Goal: Complete application form: Complete application form

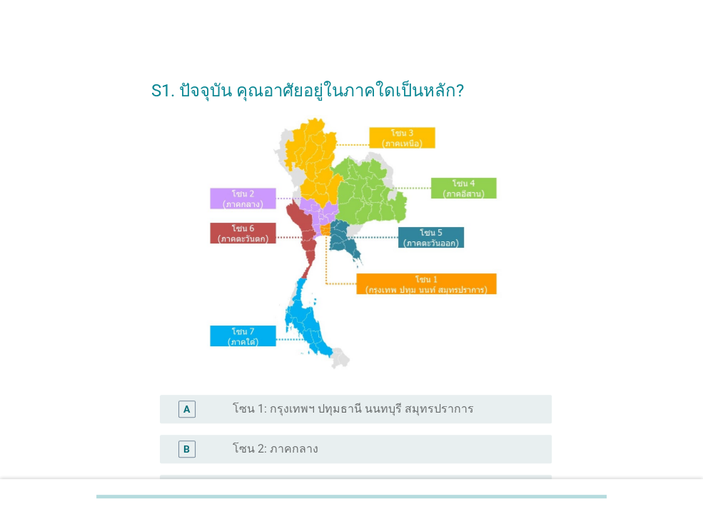
scroll to position [308, 0]
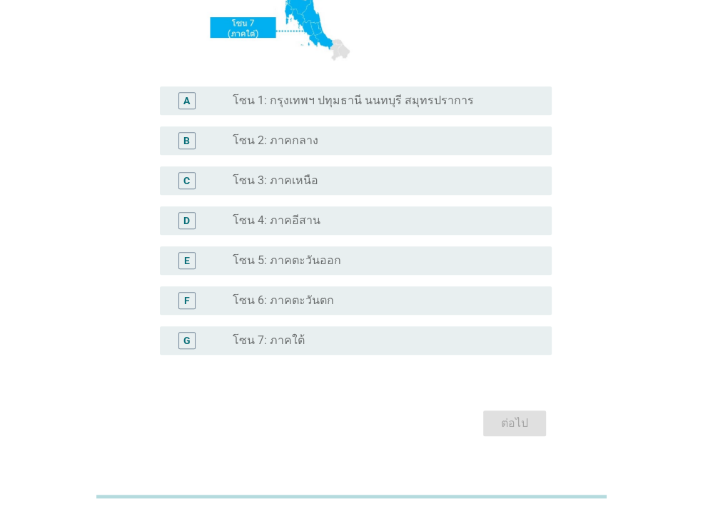
click at [317, 104] on label "โซน 1: กรุงเทพฯ ปทุมธานี นนทบุรี สมุทรปราการ" at bounding box center [353, 100] width 241 height 14
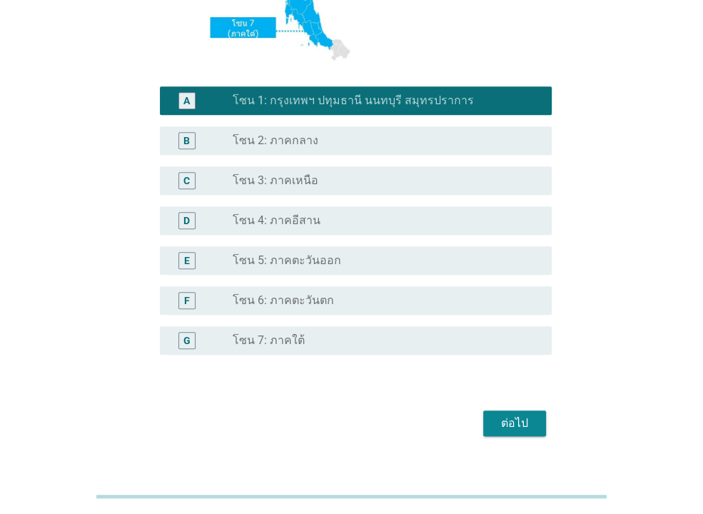
click at [528, 424] on div "ต่อไป" at bounding box center [514, 423] width 40 height 17
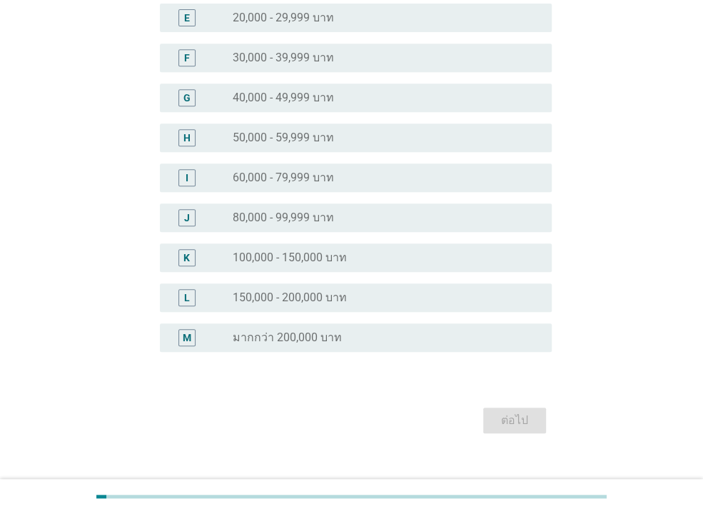
scroll to position [0, 0]
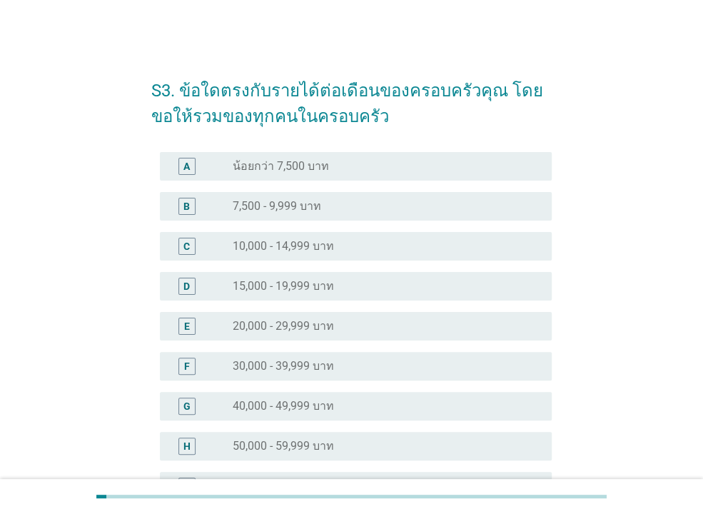
click at [291, 362] on label "30,000 - 39,999 บาท" at bounding box center [283, 366] width 101 height 14
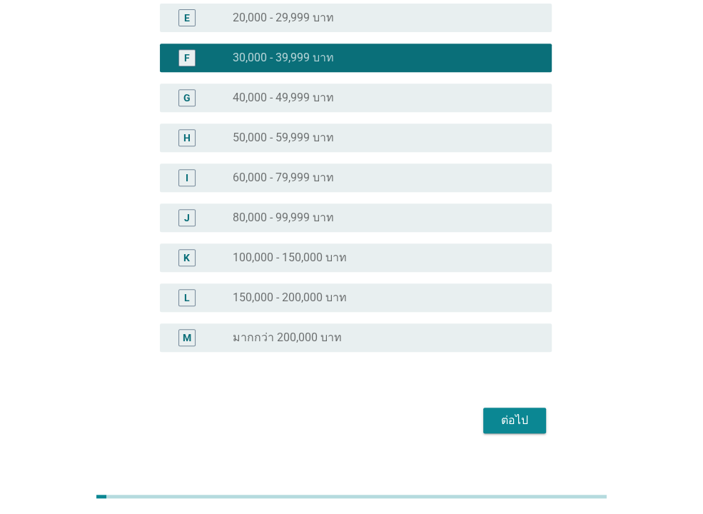
click at [517, 415] on div "ต่อไป" at bounding box center [514, 420] width 40 height 17
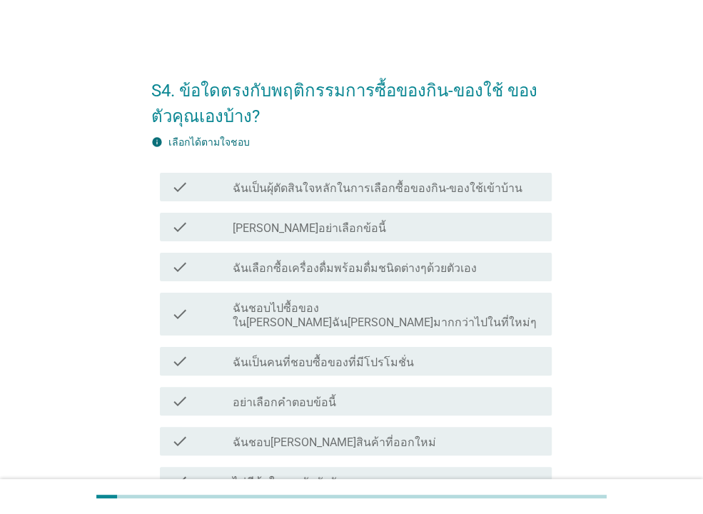
click at [349, 198] on div "check check_box_outline_blank ฉันเป็นผุ้ตัดสินใจหลักในการเลือกซื้อของกิน-ของใช้…" at bounding box center [356, 187] width 392 height 29
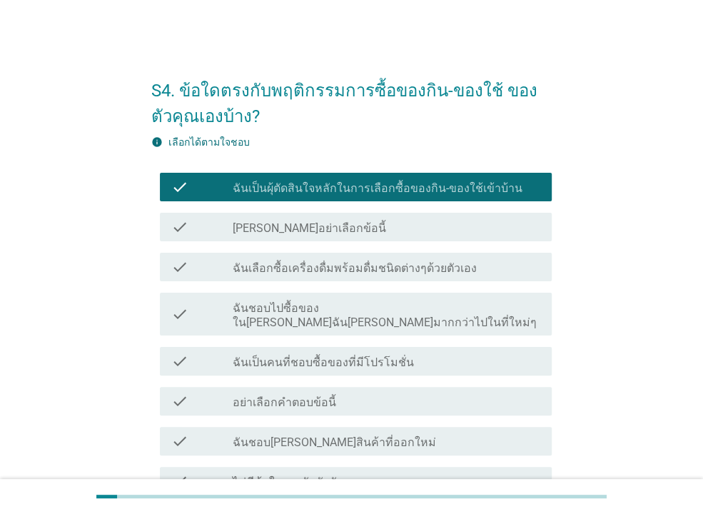
click at [359, 274] on label "ฉันเลือกซื้อเครื่องดื่มพร้อมดื่มชนิดต่างๆด้วยตัวเอง" at bounding box center [355, 268] width 244 height 14
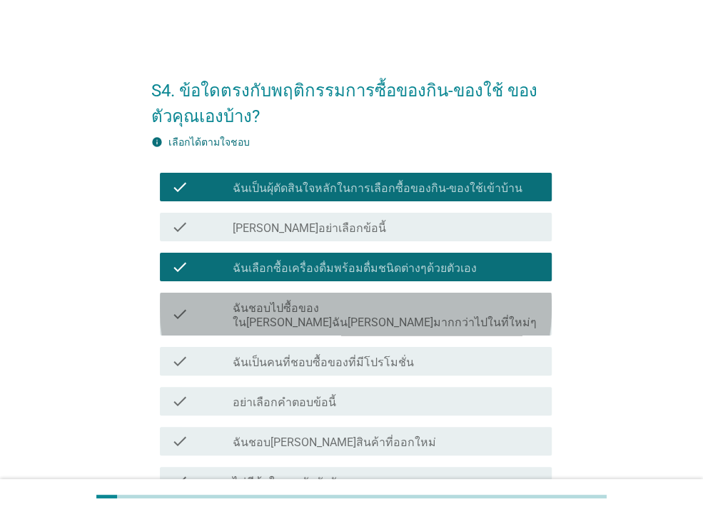
click at [343, 315] on div "check check_box_outline_blank ฉันชอบไปซื้อของใน[PERSON_NAME]ฉัน[PERSON_NAME]มาก…" at bounding box center [356, 314] width 392 height 43
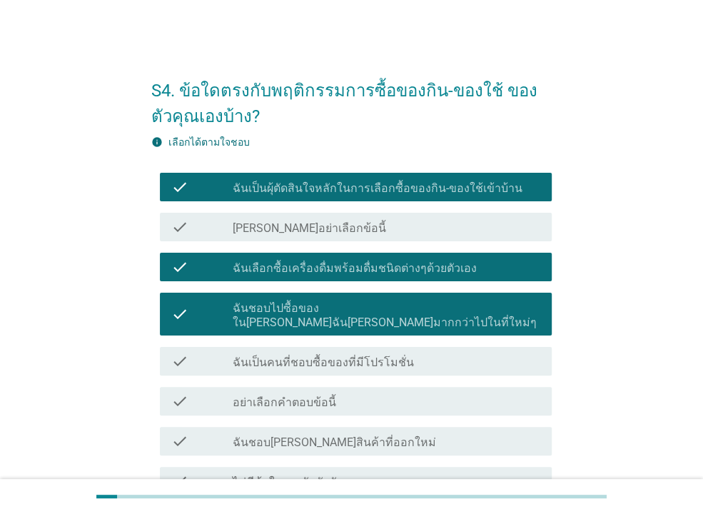
click at [347, 355] on label "ฉันเป็นคนที่ชอบซื้อของที่มีโปรโมชั่น" at bounding box center [323, 362] width 181 height 14
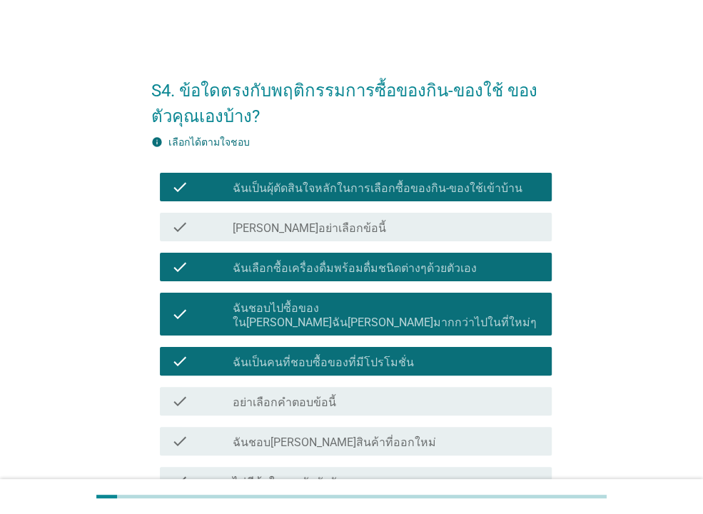
scroll to position [77, 0]
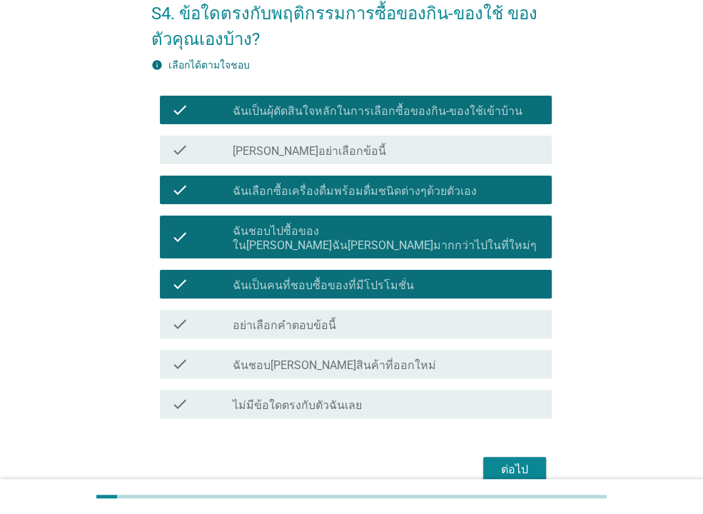
click at [518, 461] on div "ต่อไป" at bounding box center [514, 469] width 40 height 17
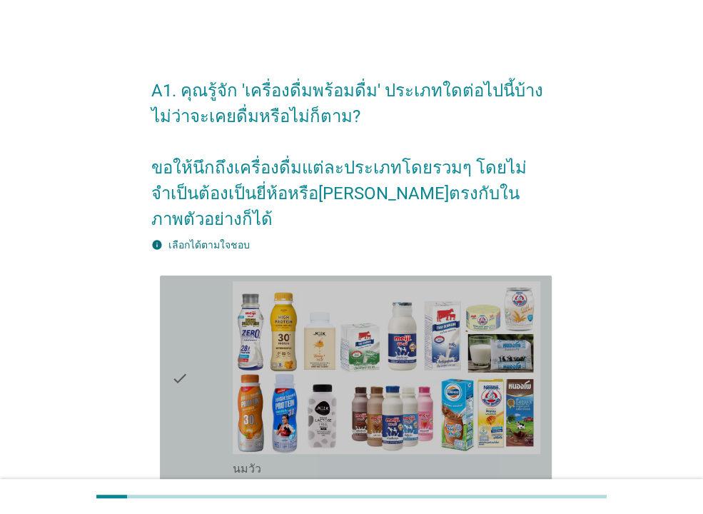
click at [205, 337] on div "check" at bounding box center [201, 378] width 61 height 195
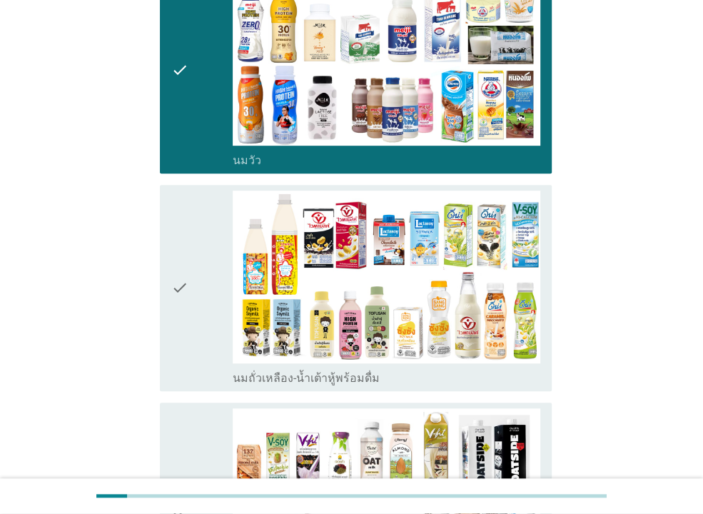
click at [171, 282] on div "check check_box_outline_blank นมถั่วเหลือง-น้ำเต้าหู้พร้อมดื่ม" at bounding box center [356, 288] width 392 height 206
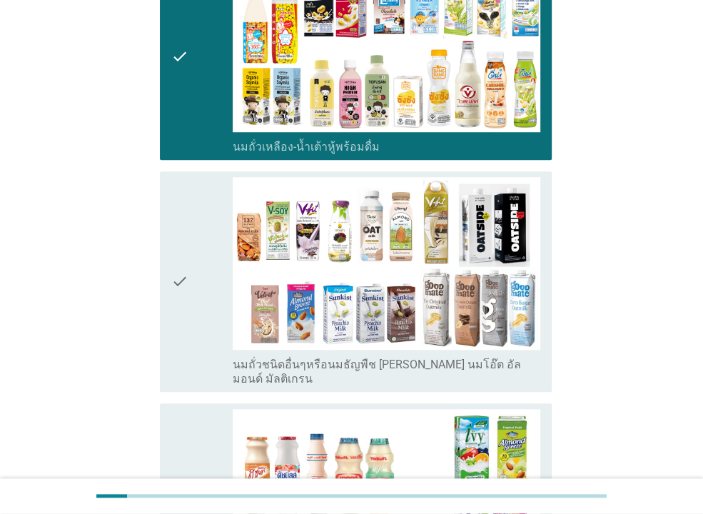
scroll to position [694, 0]
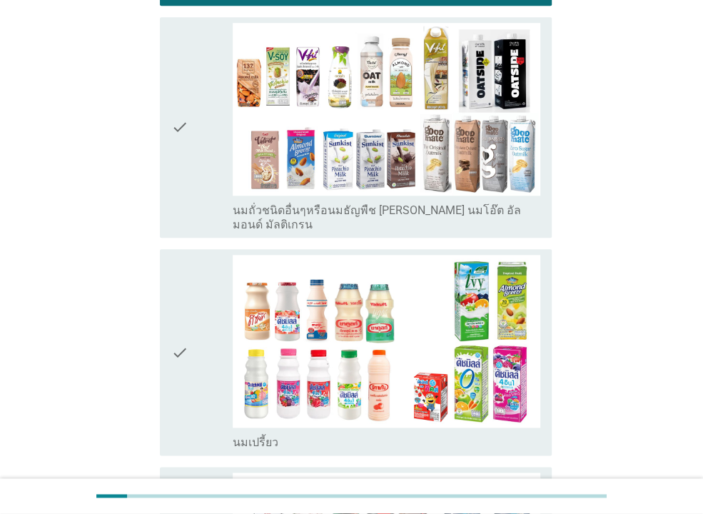
click at [213, 290] on div "check" at bounding box center [201, 352] width 61 height 195
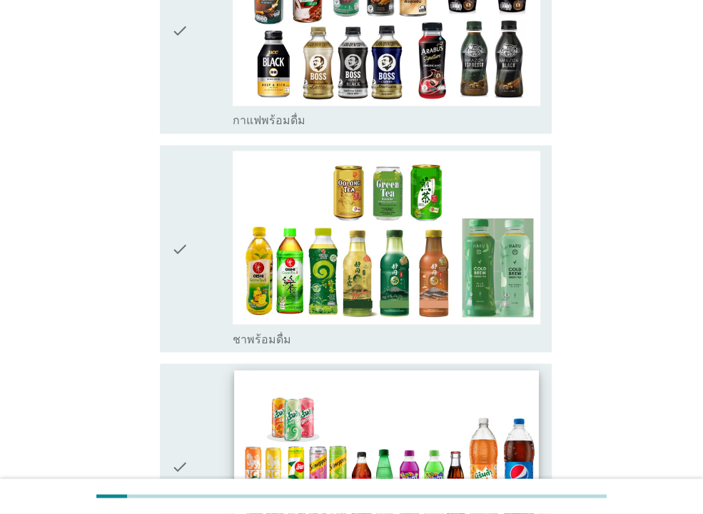
scroll to position [1387, 0]
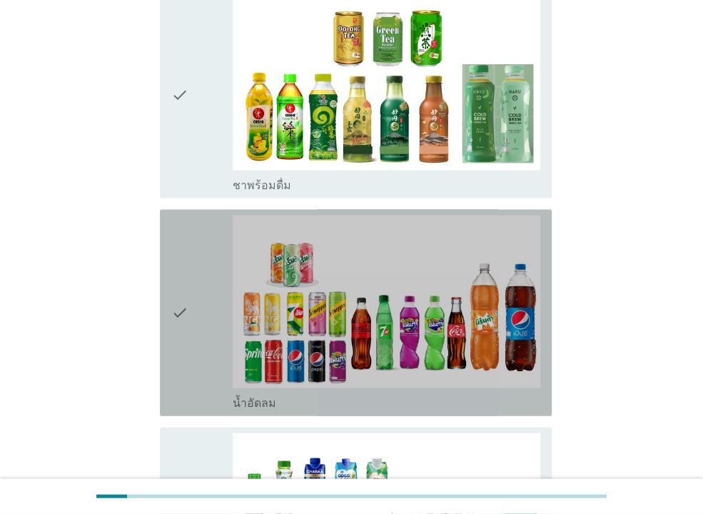
click at [205, 286] on div "check" at bounding box center [201, 312] width 61 height 195
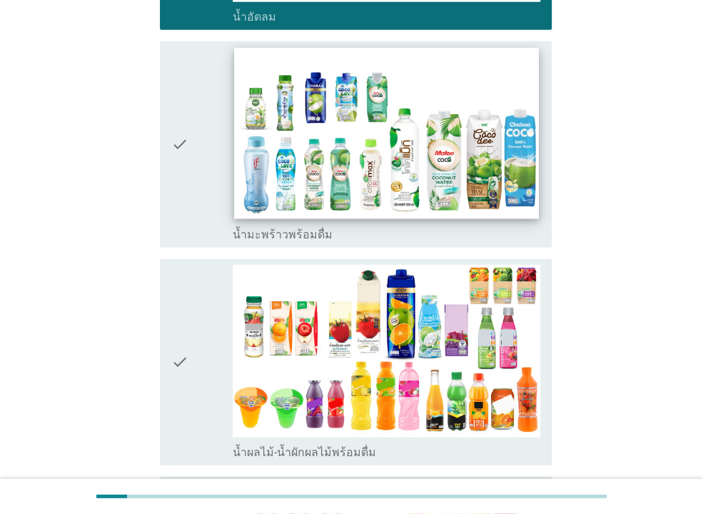
scroll to position [1695, 0]
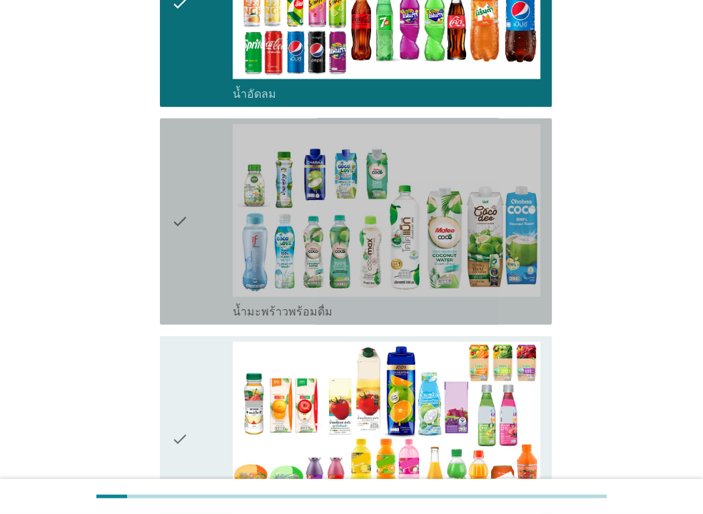
click at [191, 155] on div "check" at bounding box center [201, 221] width 61 height 195
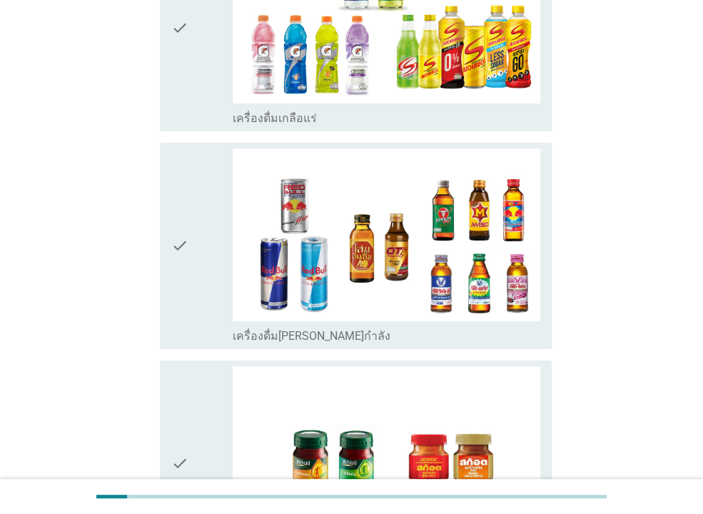
scroll to position [2972, 0]
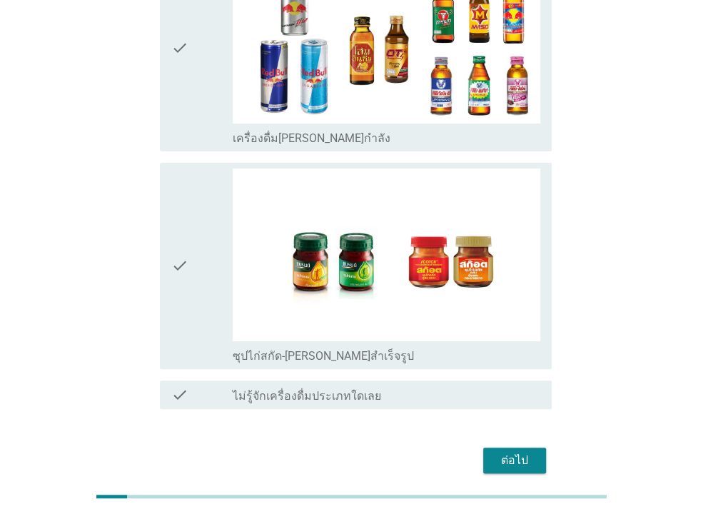
click at [513, 452] on div "ต่อไป" at bounding box center [514, 460] width 40 height 17
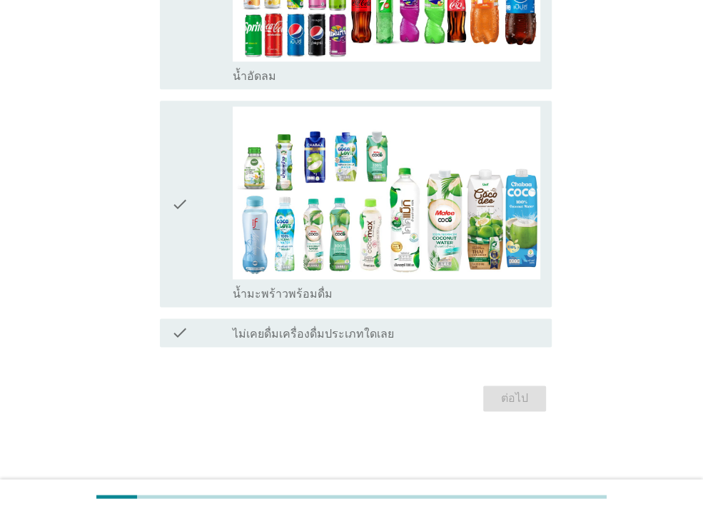
scroll to position [0, 0]
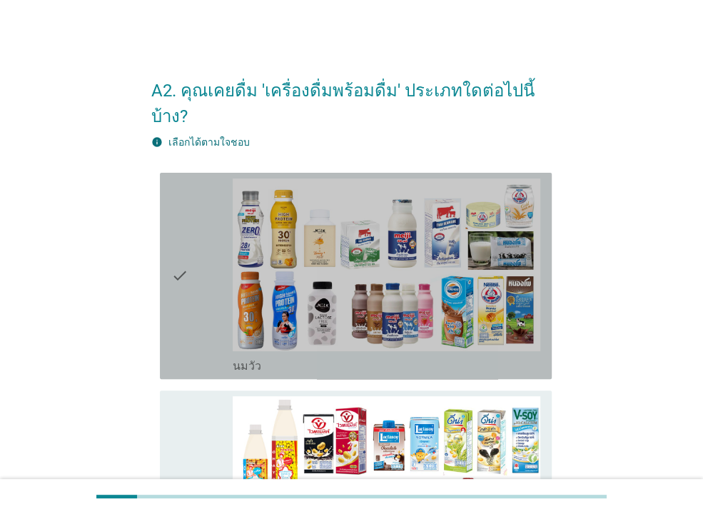
click at [192, 259] on div "check" at bounding box center [201, 275] width 61 height 195
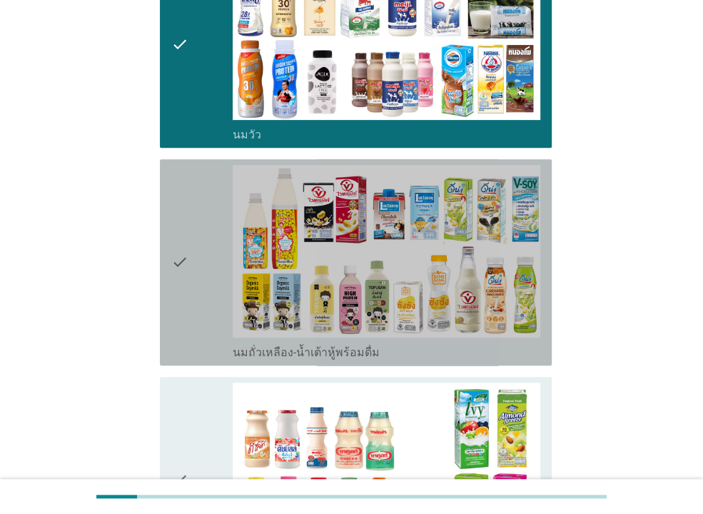
click at [187, 263] on icon "check" at bounding box center [179, 262] width 17 height 195
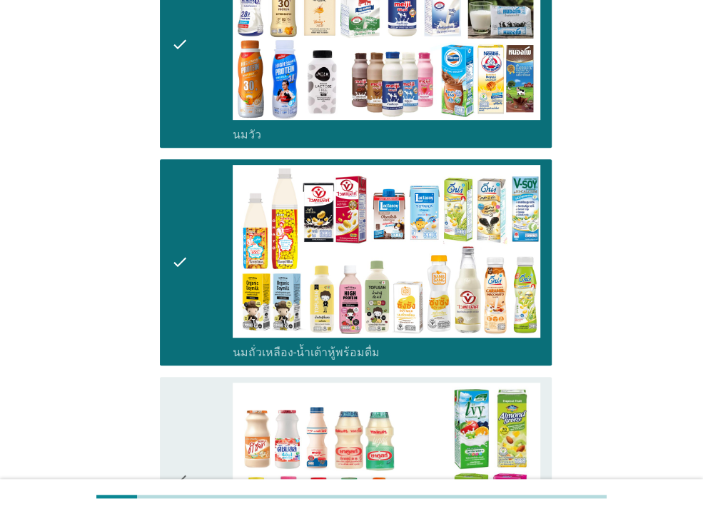
scroll to position [462, 0]
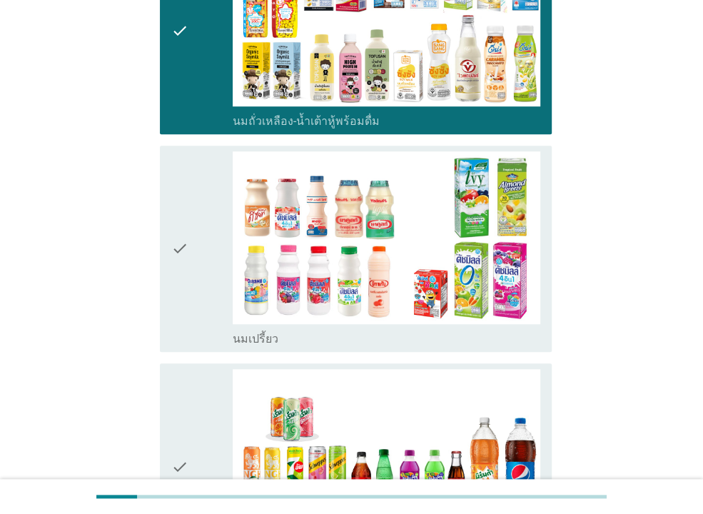
click at [188, 259] on icon "check" at bounding box center [179, 248] width 17 height 195
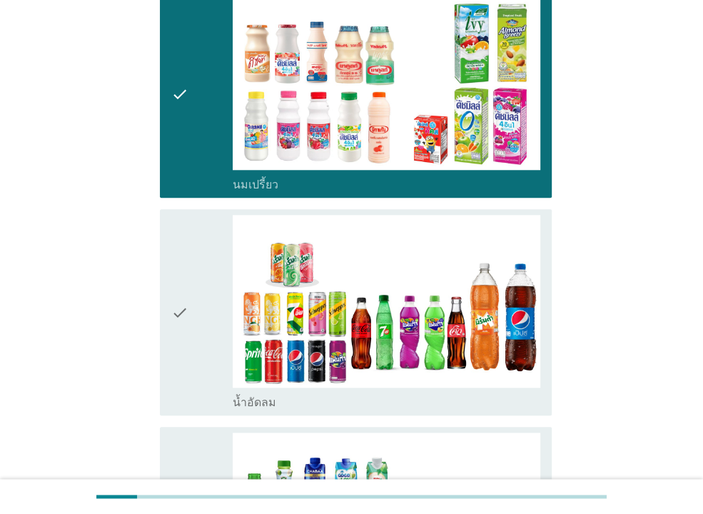
click at [191, 265] on div "check" at bounding box center [201, 312] width 61 height 195
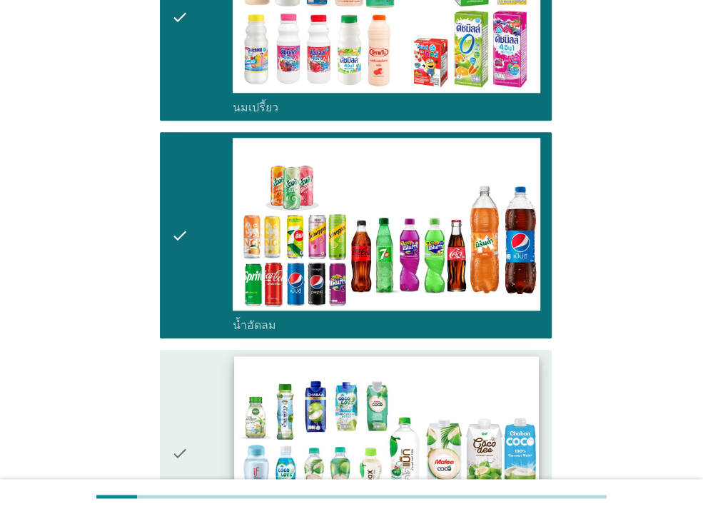
scroll to position [848, 0]
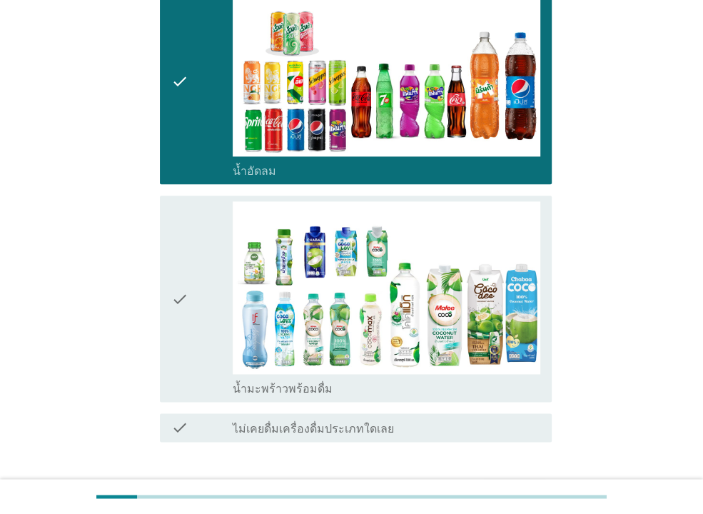
click at [200, 265] on div "check" at bounding box center [201, 298] width 61 height 195
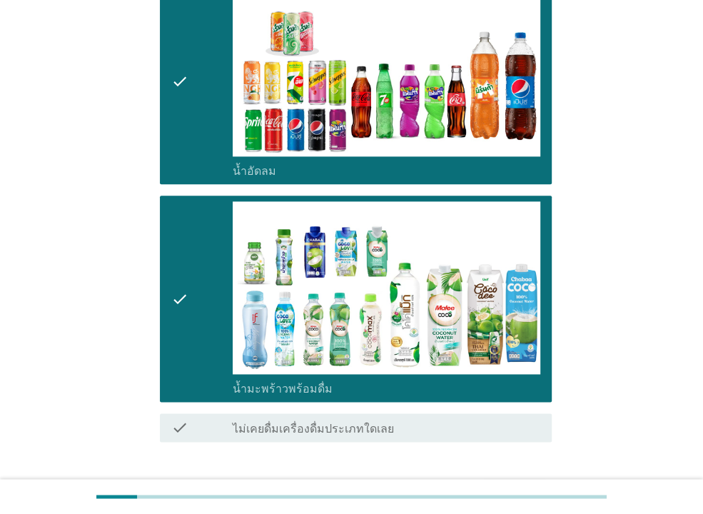
click at [516, 484] on div "ต่อไป" at bounding box center [514, 492] width 40 height 17
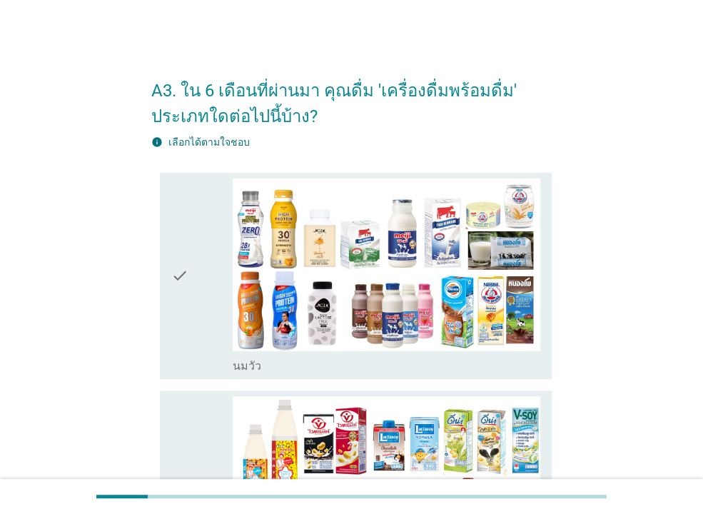
click at [218, 303] on div "check" at bounding box center [201, 275] width 61 height 195
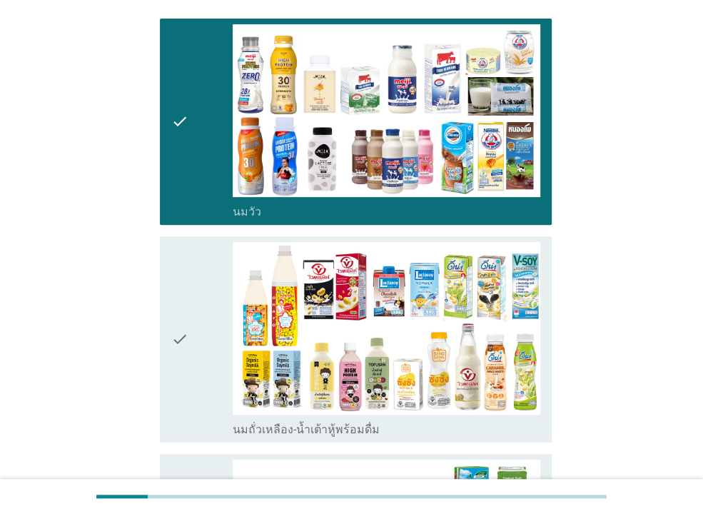
click at [200, 306] on div "check" at bounding box center [201, 339] width 61 height 195
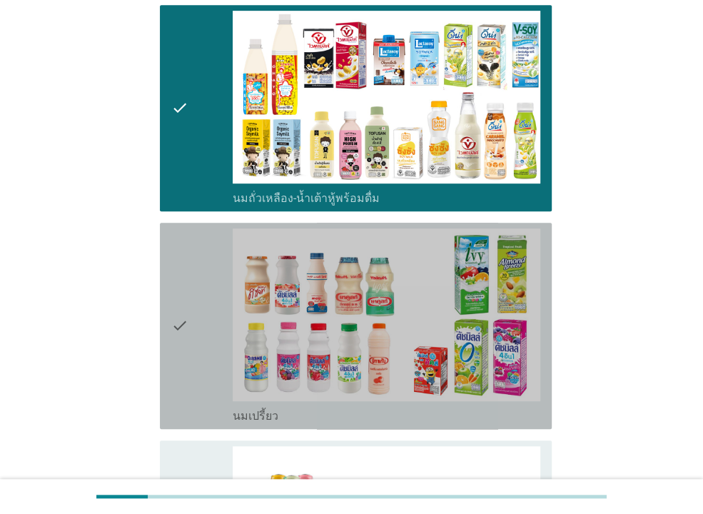
click at [200, 316] on div "check" at bounding box center [201, 325] width 61 height 195
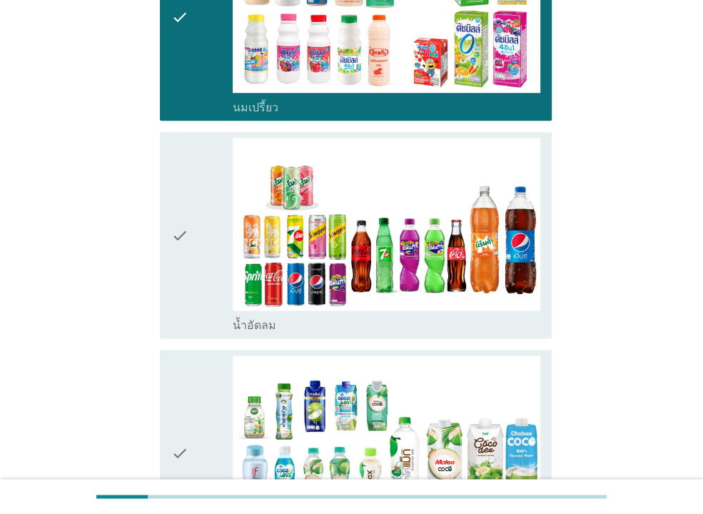
click at [200, 283] on div "check" at bounding box center [201, 235] width 61 height 195
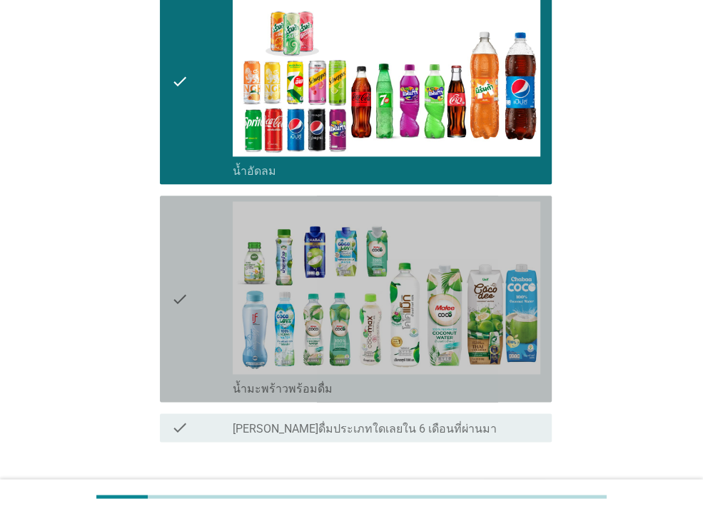
click at [178, 290] on icon "check" at bounding box center [179, 298] width 17 height 195
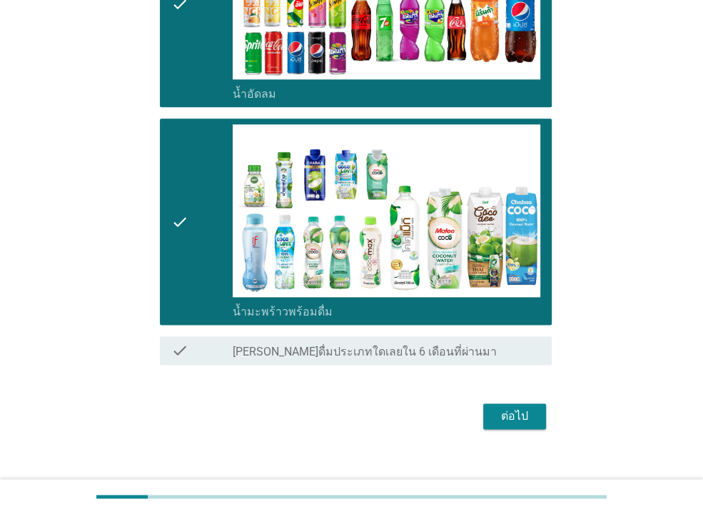
scroll to position [940, 0]
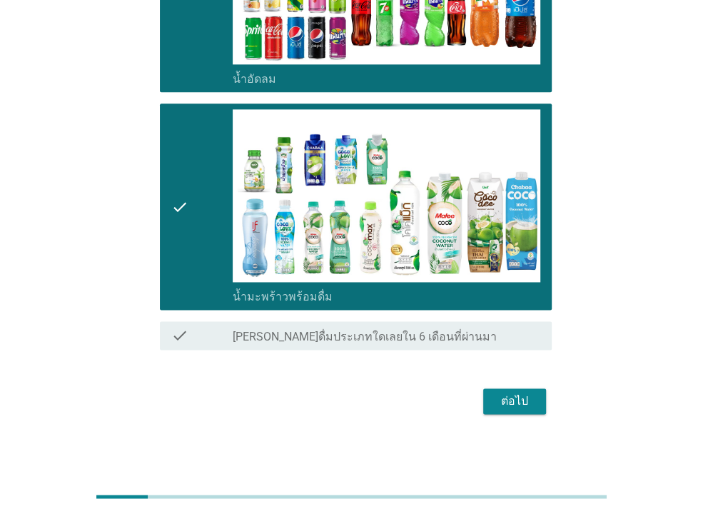
click at [514, 401] on div "ต่อไป" at bounding box center [514, 400] width 40 height 17
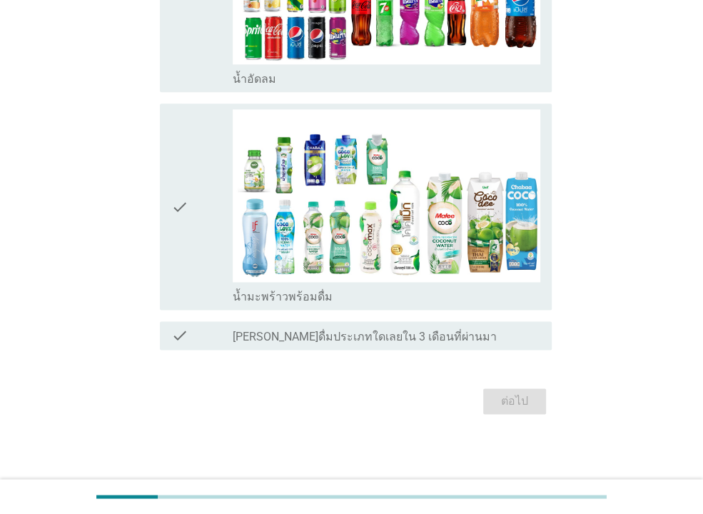
scroll to position [0, 0]
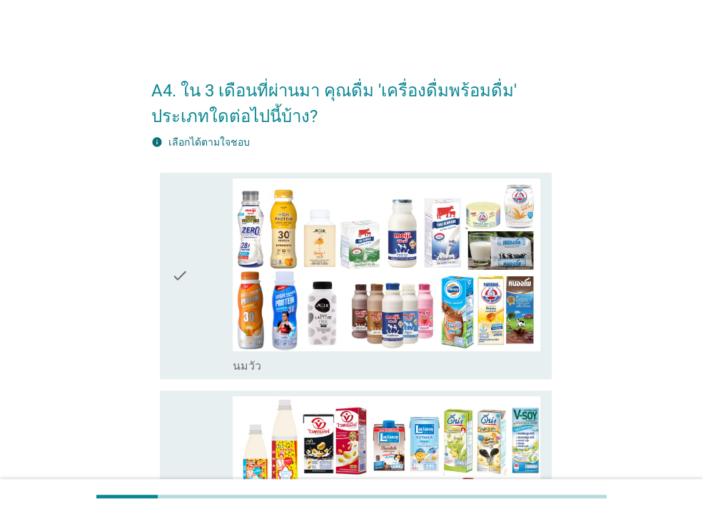
click at [183, 262] on icon "check" at bounding box center [179, 275] width 17 height 195
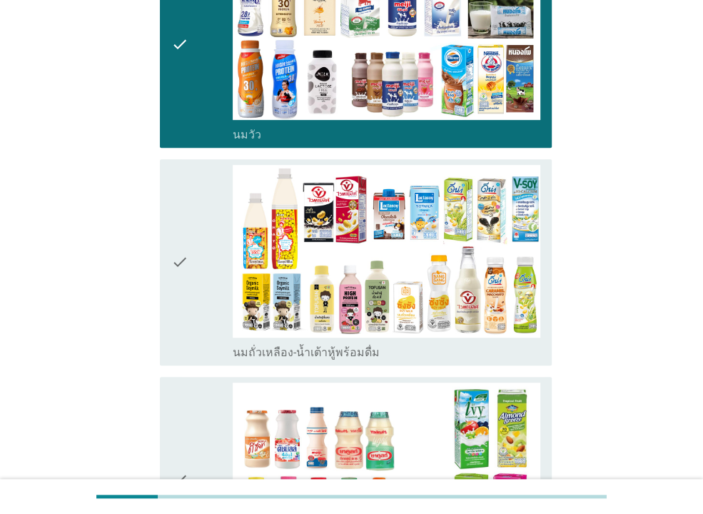
click at [191, 260] on div "check" at bounding box center [201, 262] width 61 height 195
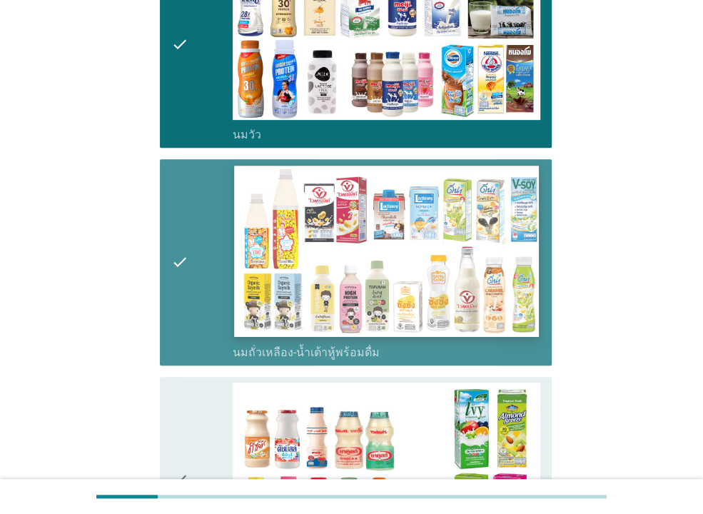
scroll to position [462, 0]
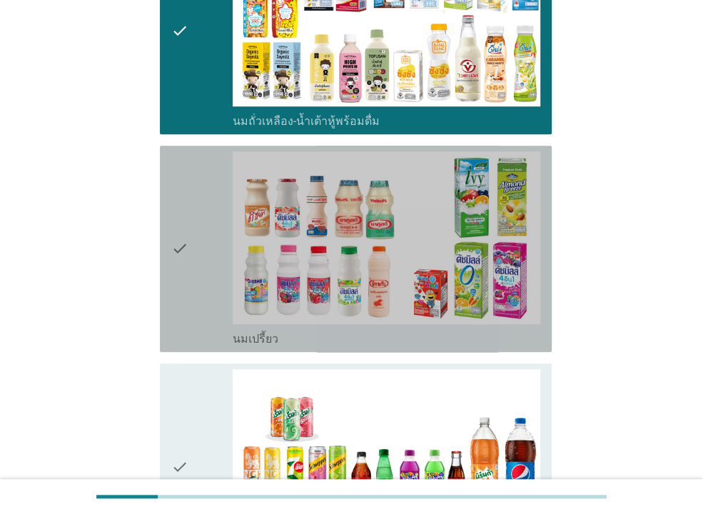
click at [195, 260] on div "check" at bounding box center [201, 248] width 61 height 195
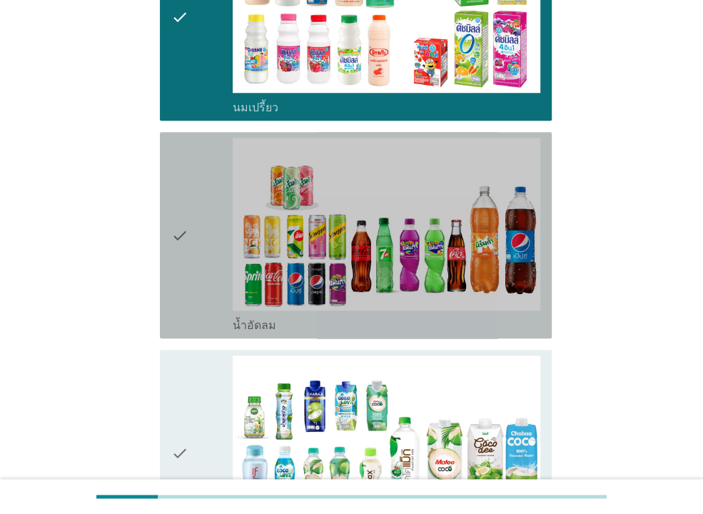
click at [207, 266] on div "check" at bounding box center [201, 235] width 61 height 195
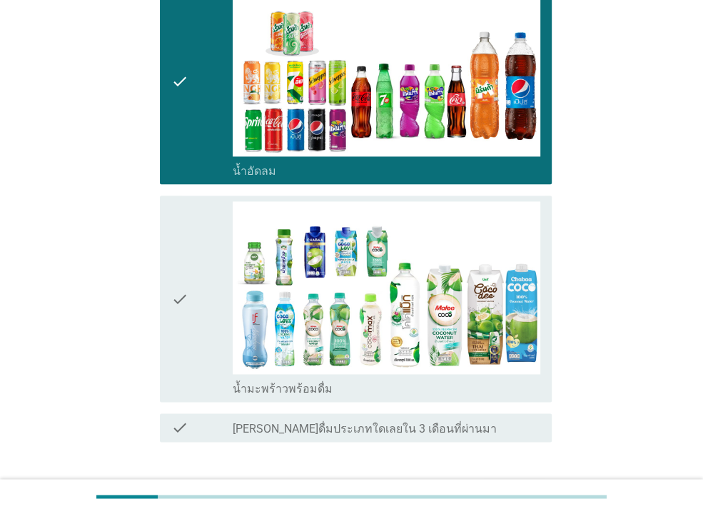
click at [202, 269] on div "check" at bounding box center [201, 298] width 61 height 195
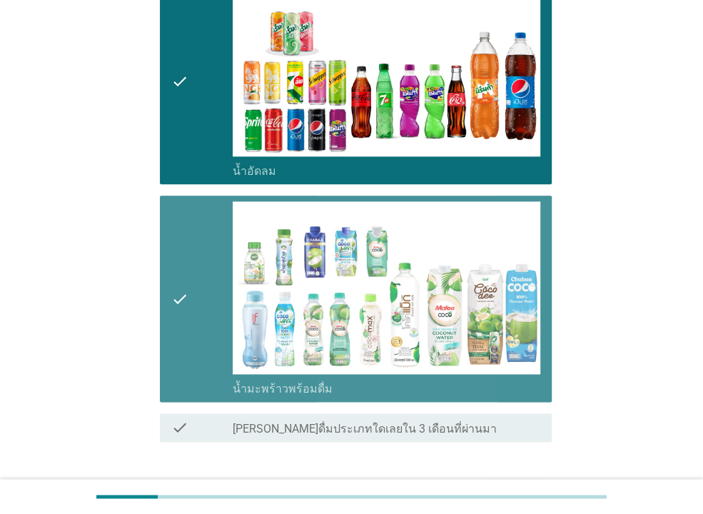
scroll to position [940, 0]
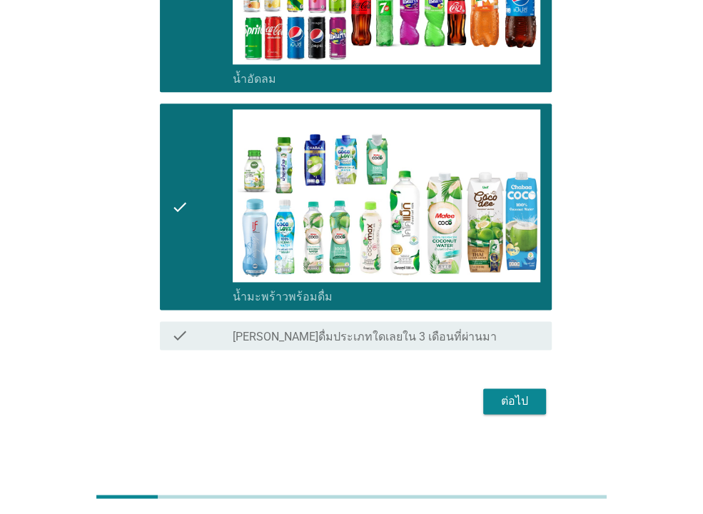
click at [520, 402] on div "ต่อไป" at bounding box center [514, 400] width 40 height 17
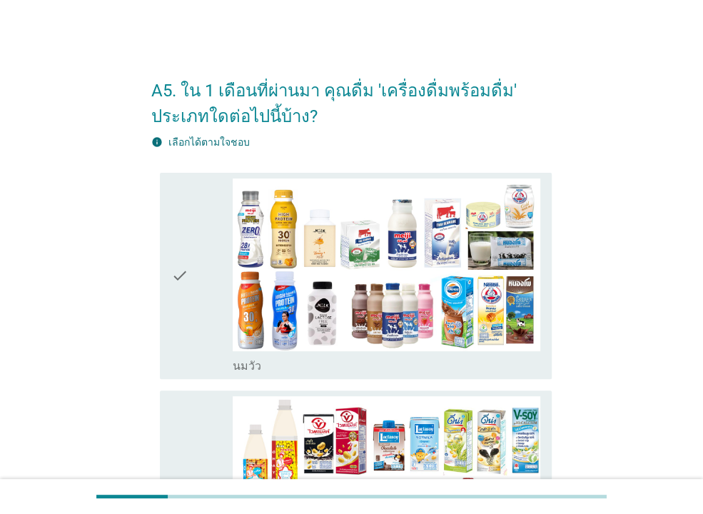
click at [170, 271] on div "check check_box_outline_blank [PERSON_NAME]" at bounding box center [356, 276] width 392 height 206
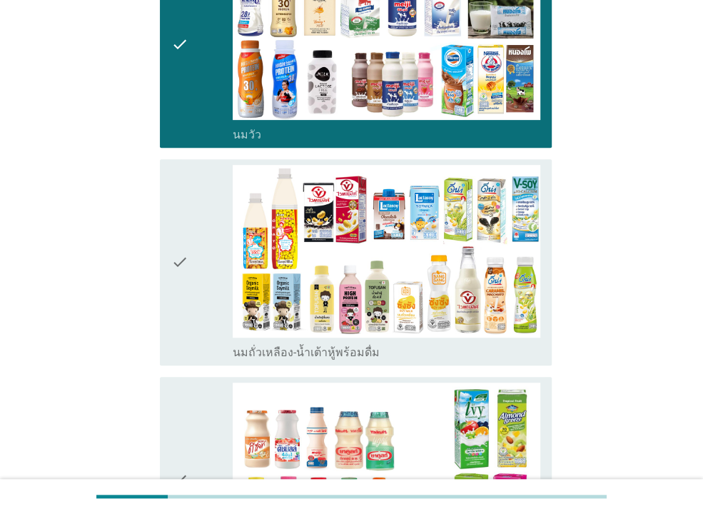
click at [194, 270] on div "check" at bounding box center [201, 262] width 61 height 195
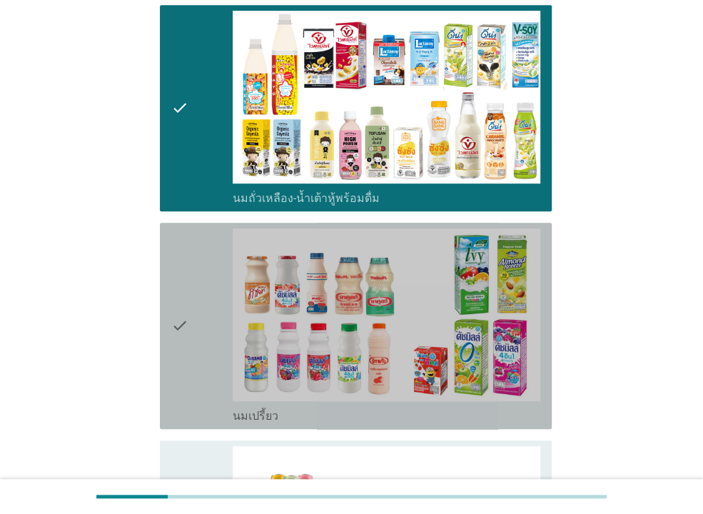
click at [195, 273] on div "check" at bounding box center [201, 325] width 61 height 195
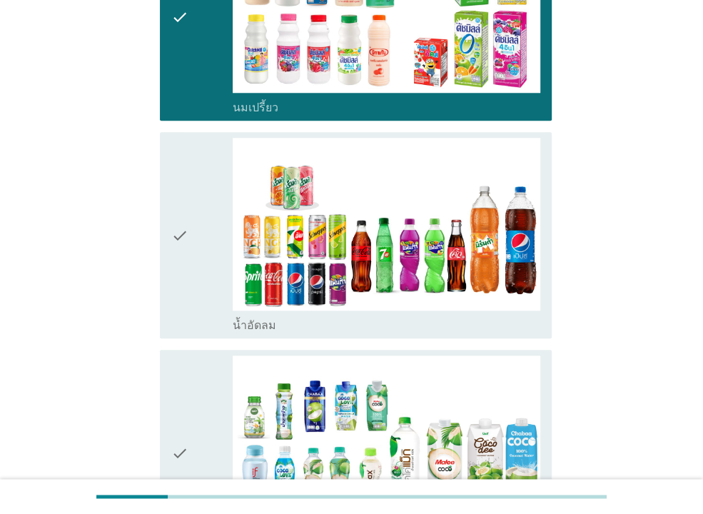
click at [185, 280] on icon "check" at bounding box center [179, 235] width 17 height 195
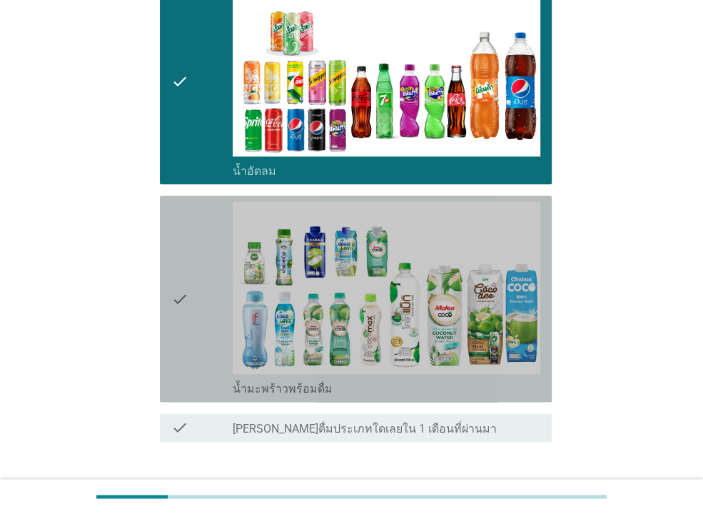
click at [186, 285] on icon "check" at bounding box center [179, 298] width 17 height 195
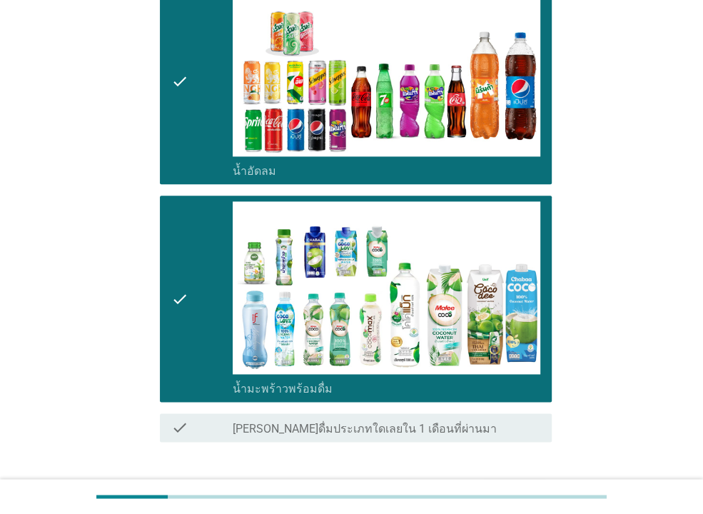
scroll to position [940, 0]
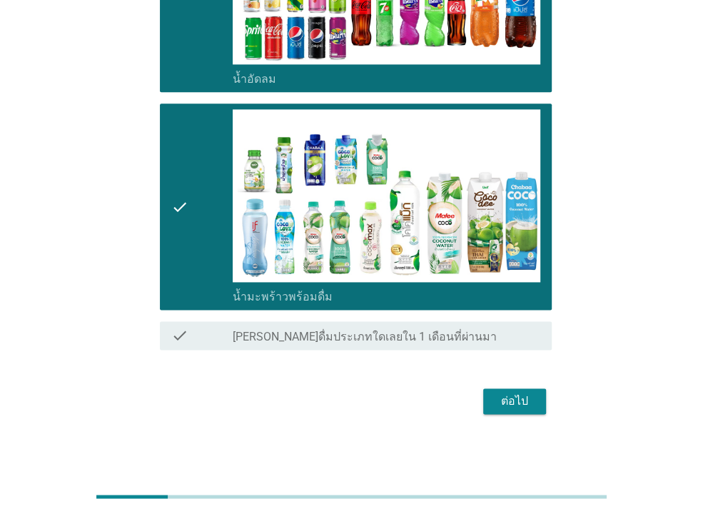
click at [516, 394] on div "ต่อไป" at bounding box center [514, 400] width 40 height 17
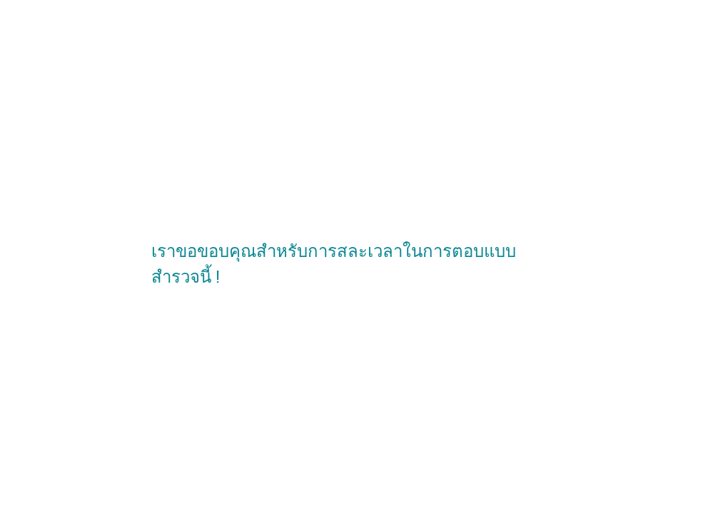
scroll to position [0, 0]
